Goal: Information Seeking & Learning: Learn about a topic

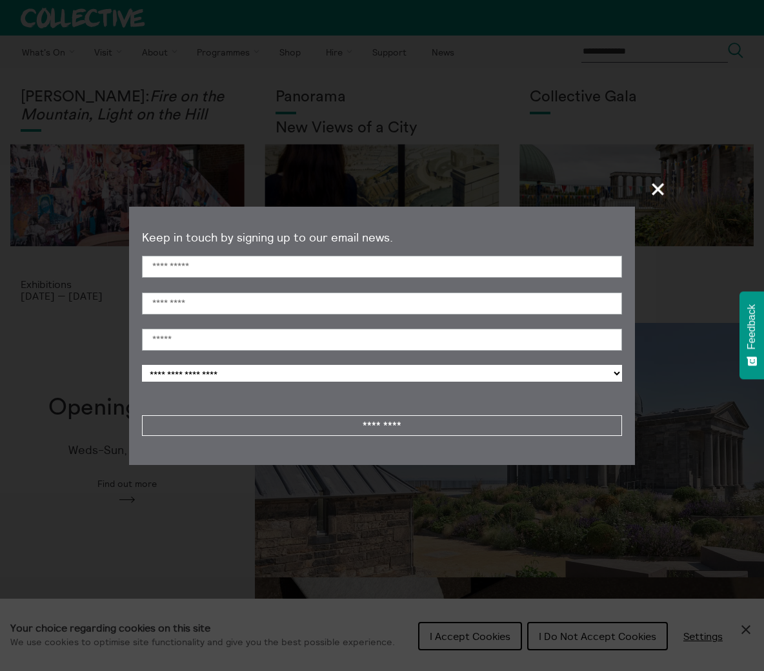
click at [652, 191] on span "+" at bounding box center [659, 189] width 38 height 38
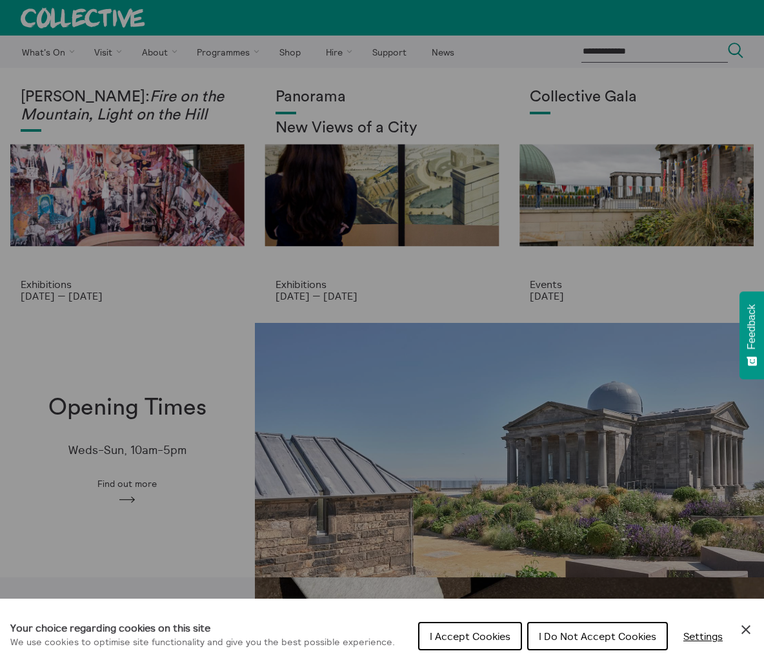
click at [395, 198] on div "Cookie preferences" at bounding box center [382, 335] width 764 height 671
click at [465, 637] on span "I Accept Cookies" at bounding box center [470, 636] width 81 height 13
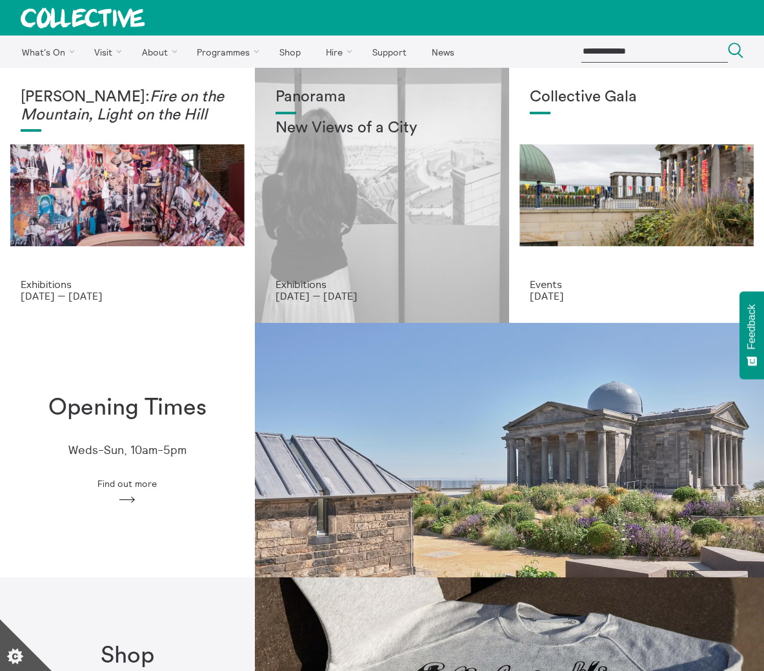
click at [368, 216] on div "Panorama New Views of a City" at bounding box center [383, 183] width 214 height 190
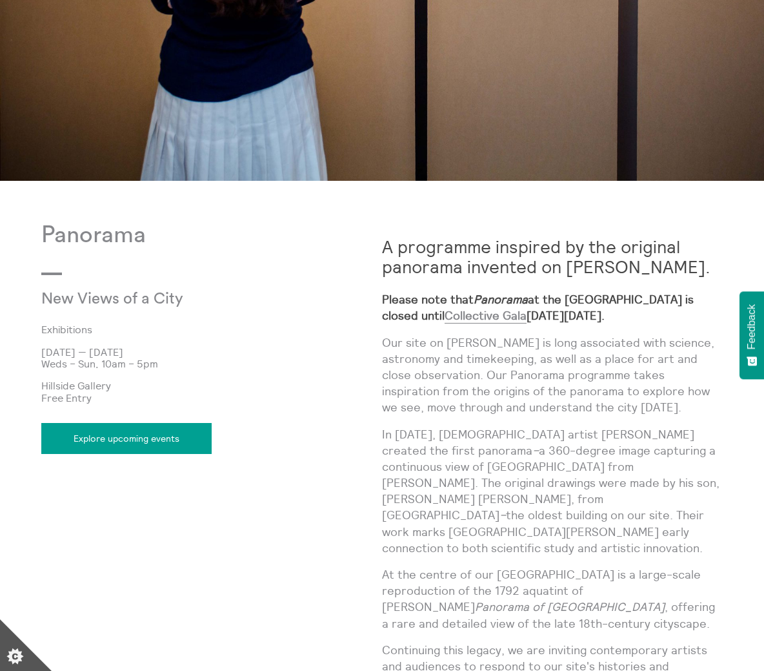
scroll to position [398, 0]
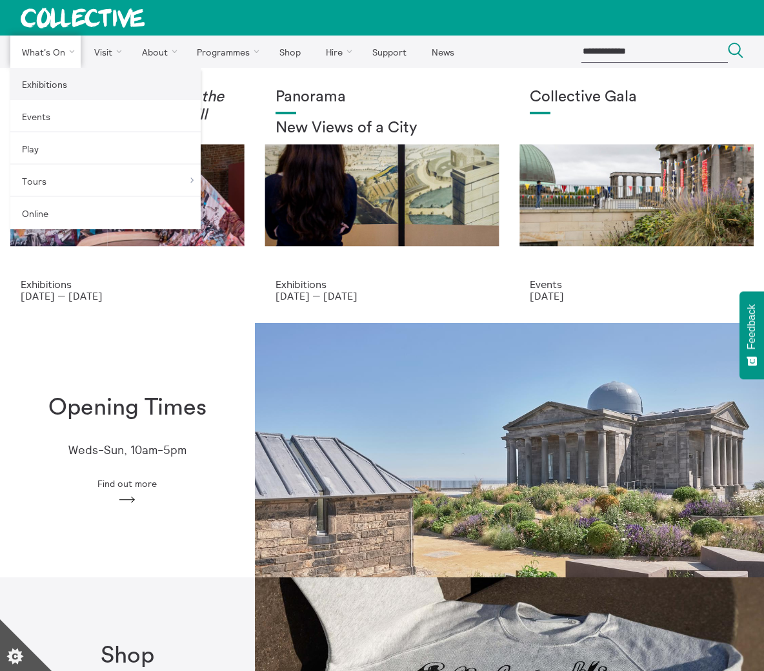
click at [43, 79] on link "Exhibitions" at bounding box center [105, 84] width 190 height 32
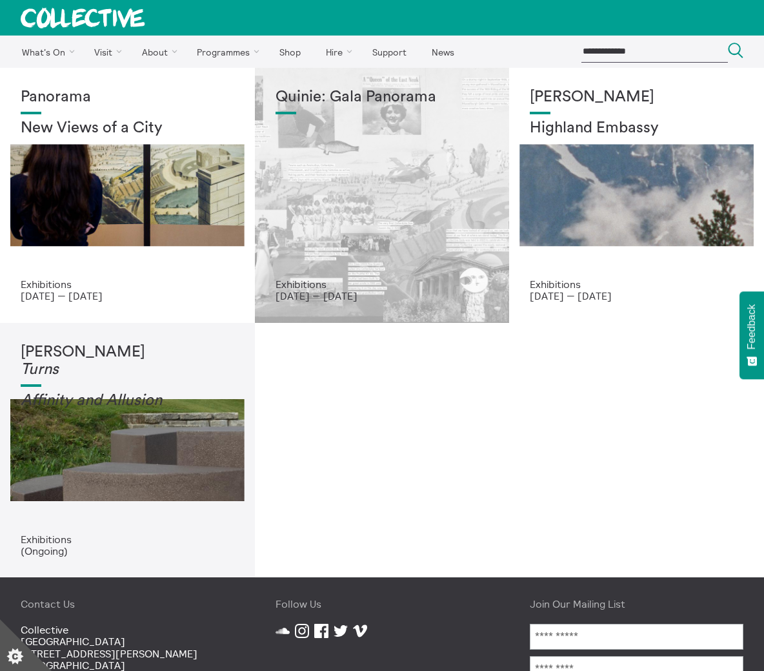
click at [340, 148] on div "Quinie: Gala Panorama" at bounding box center [383, 183] width 214 height 190
